Goal: Task Accomplishment & Management: Manage account settings

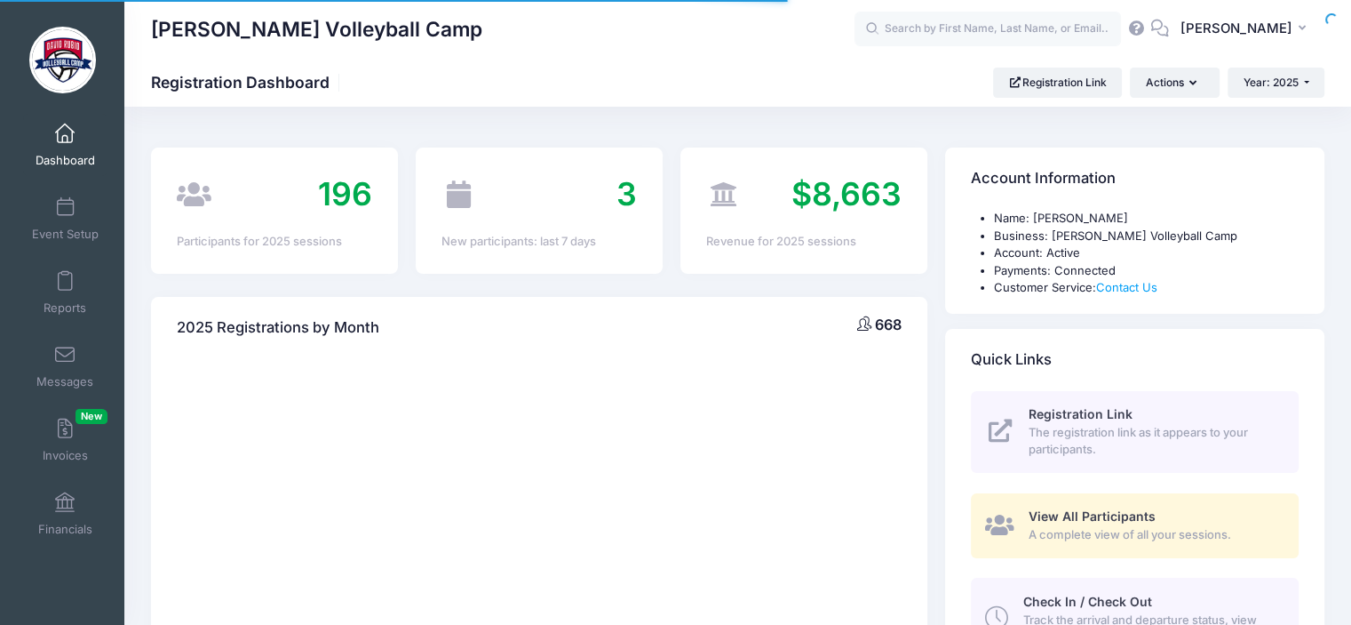
select select
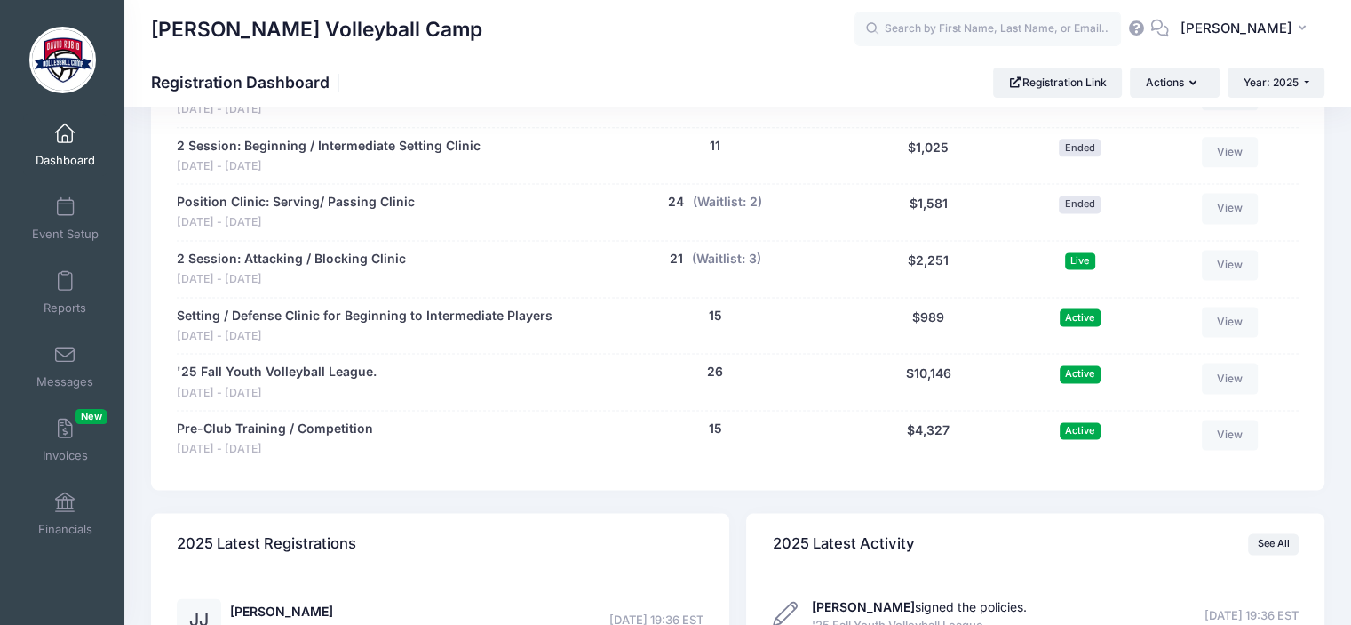
scroll to position [2325, 0]
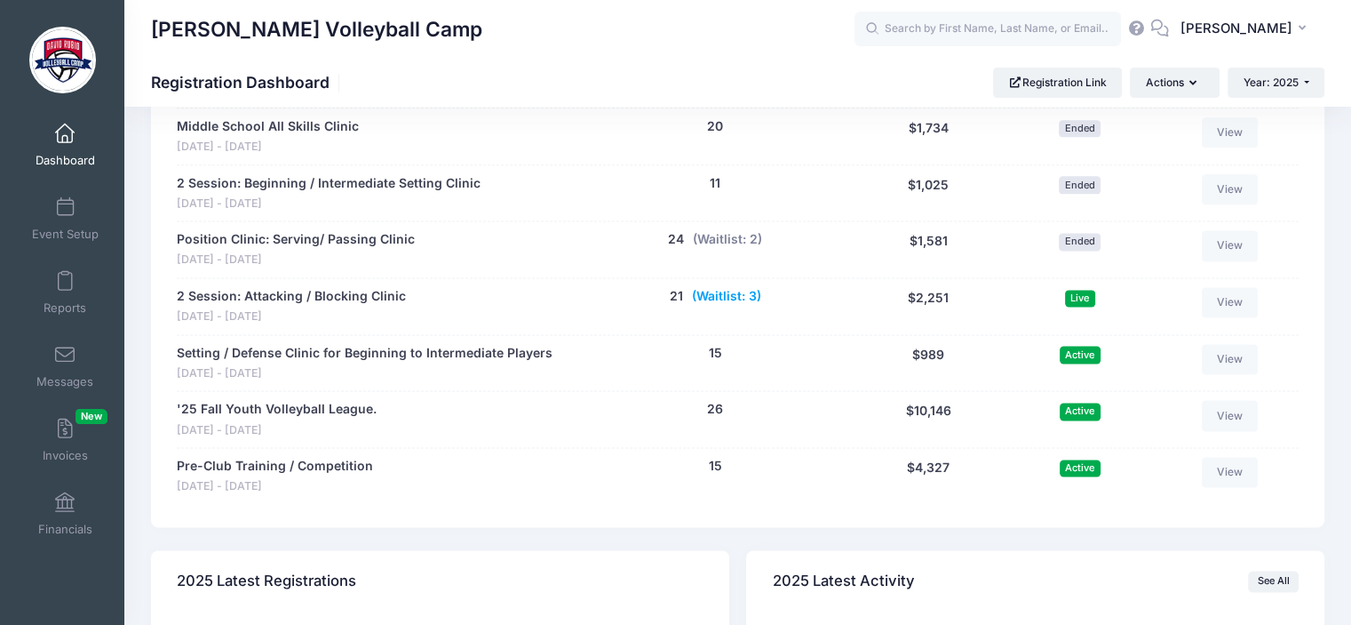
click at [716, 287] on button "(Waitlist: 3)" at bounding box center [726, 296] width 69 height 19
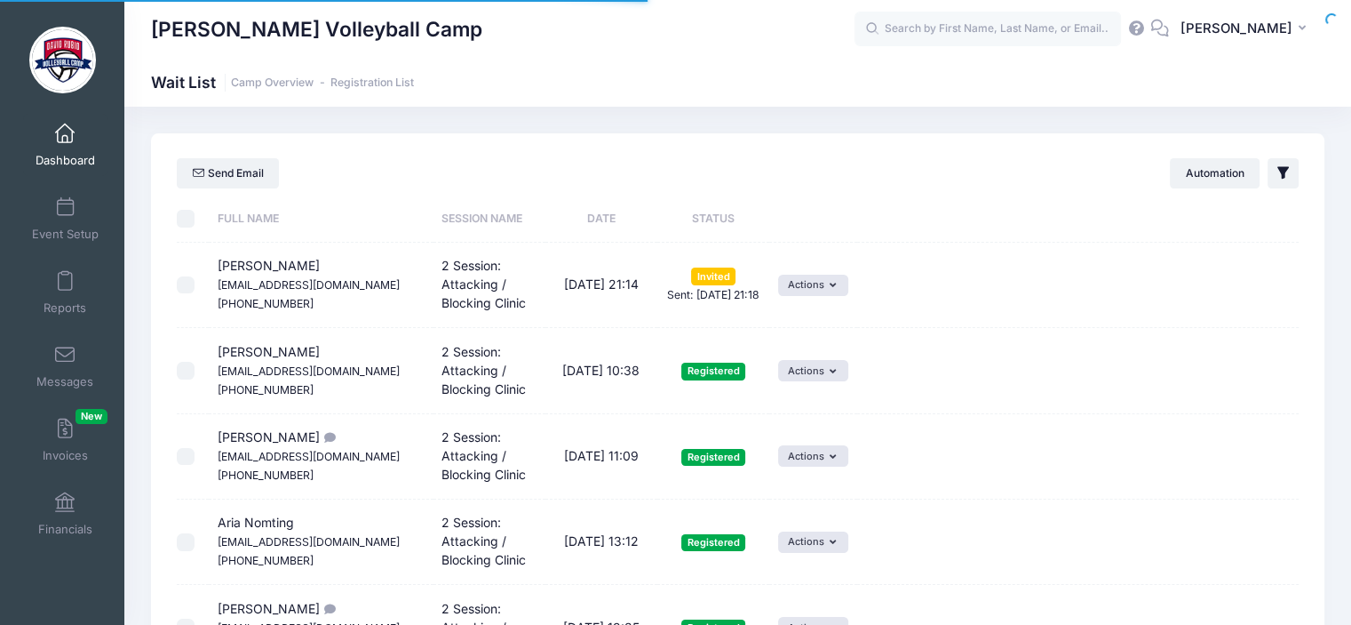
select select "50"
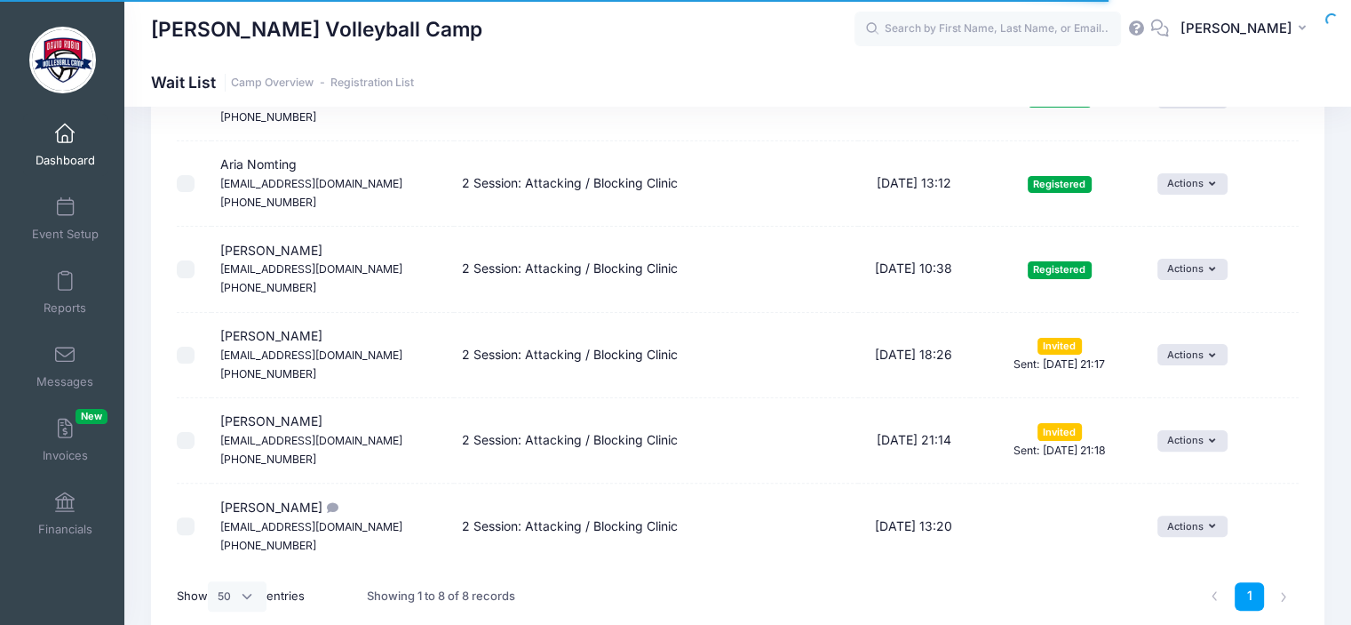
scroll to position [482, 0]
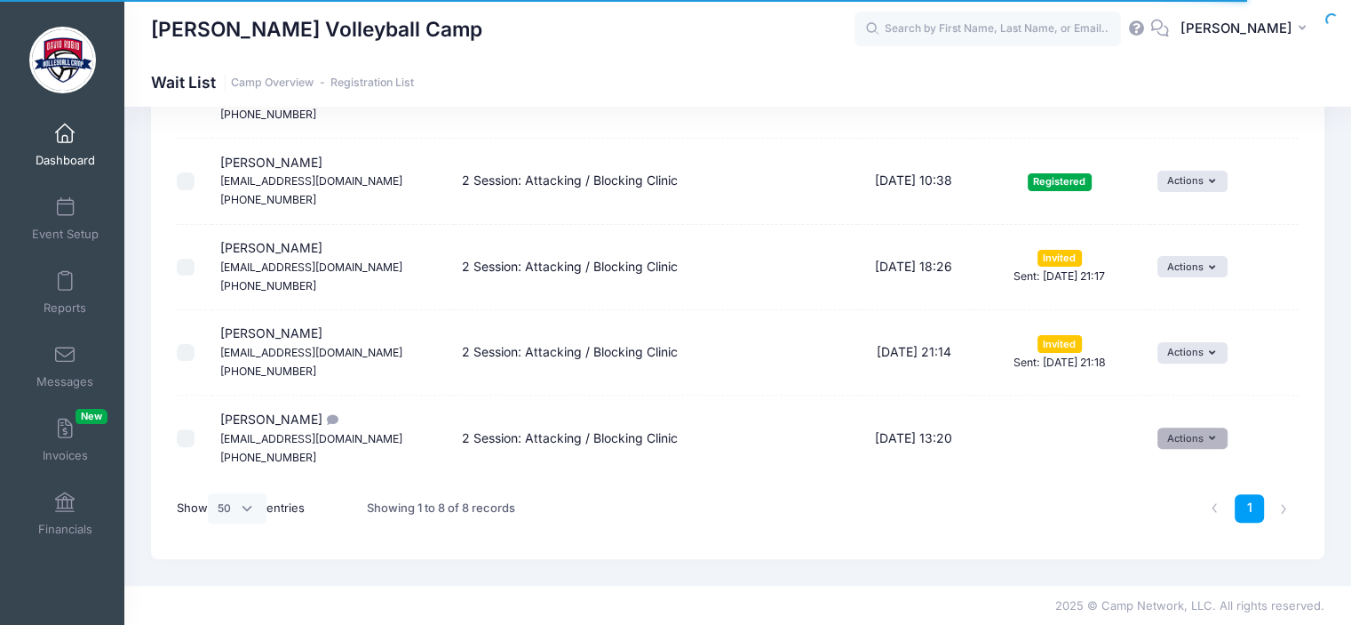
click at [1207, 441] on button "Actions" at bounding box center [1193, 437] width 70 height 21
click at [1201, 471] on link "Invite" at bounding box center [1181, 475] width 77 height 34
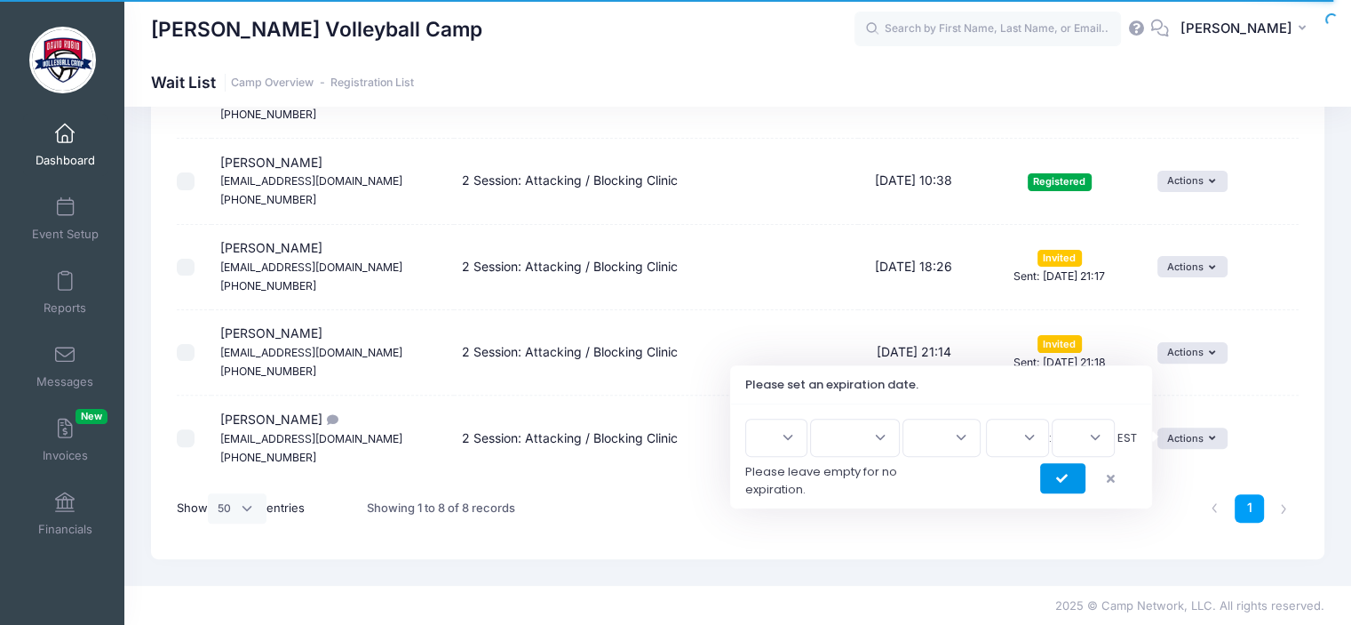
click at [1061, 479] on icon "submit" at bounding box center [1063, 479] width 14 height 0
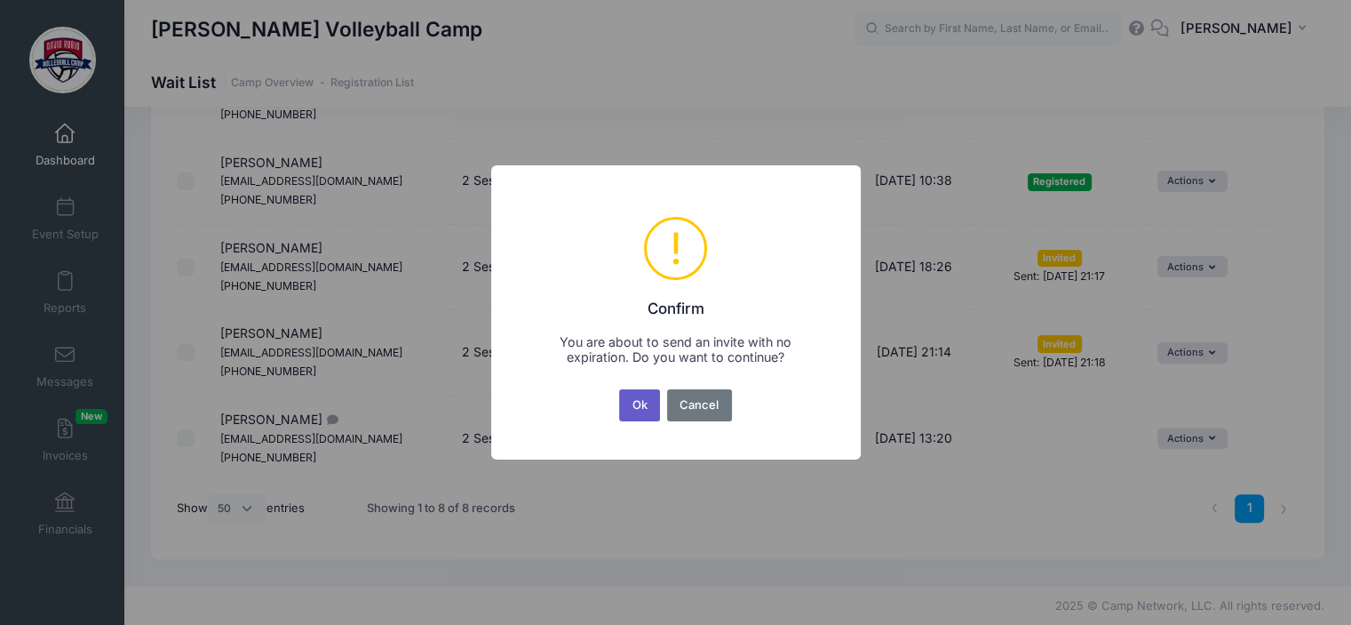
click at [642, 402] on button "Ok" at bounding box center [639, 405] width 41 height 32
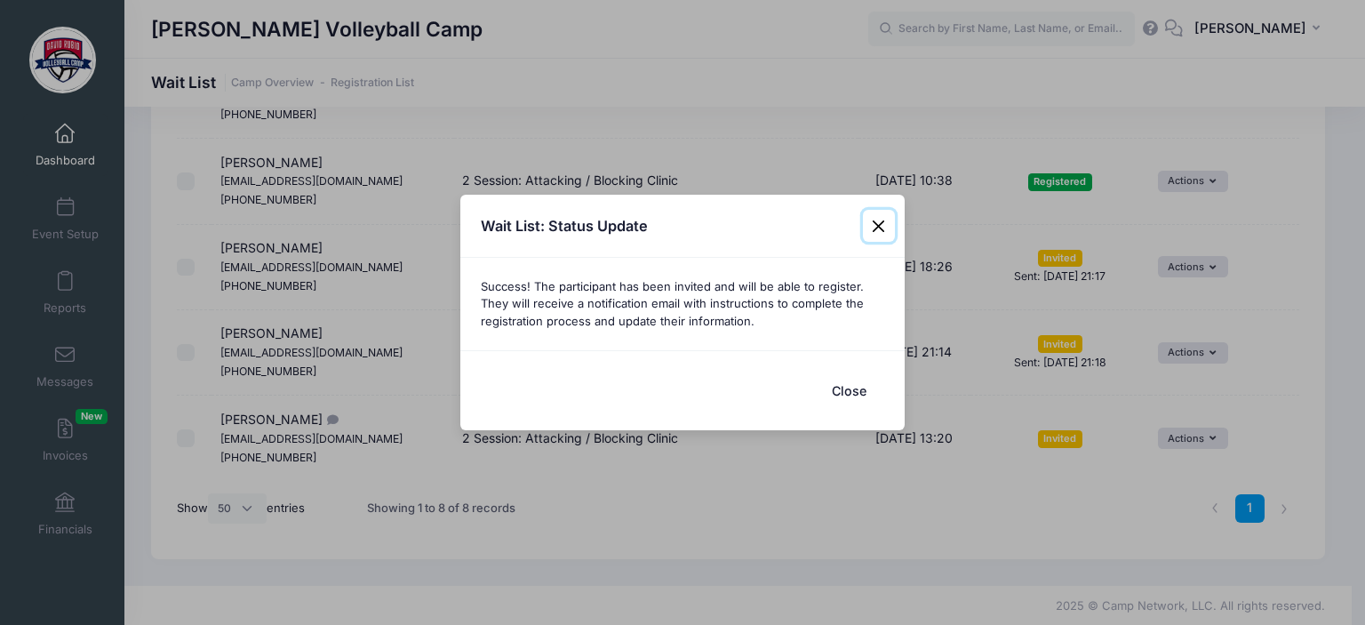
click at [887, 229] on button "Close" at bounding box center [879, 226] width 32 height 32
